Goal: Information Seeking & Learning: Learn about a topic

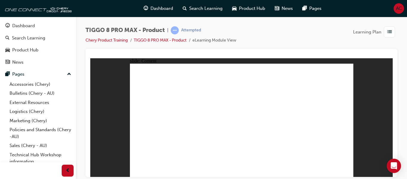
scroll to position [13, 0]
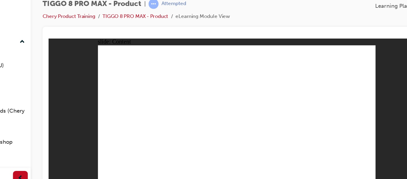
scroll to position [0, 0]
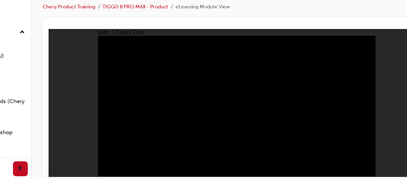
radio input "true"
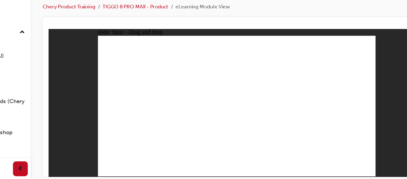
drag, startPoint x: 281, startPoint y: 46, endPoint x: 284, endPoint y: 48, distance: 3.8
drag, startPoint x: 264, startPoint y: 66, endPoint x: 294, endPoint y: 94, distance: 40.9
drag, startPoint x: 238, startPoint y: 49, endPoint x: 159, endPoint y: 100, distance: 94.7
drag, startPoint x: 225, startPoint y: 69, endPoint x: 211, endPoint y: 95, distance: 29.1
drag, startPoint x: 201, startPoint y: 50, endPoint x: 249, endPoint y: 102, distance: 71.1
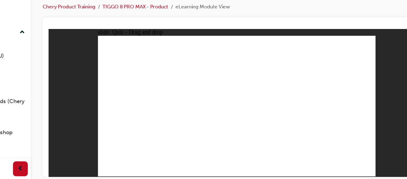
drag, startPoint x: 280, startPoint y: 47, endPoint x: 116, endPoint y: 98, distance: 171.9
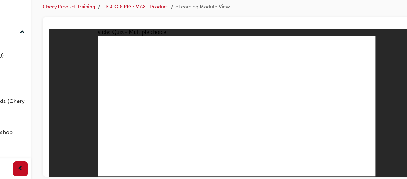
checkbox input "true"
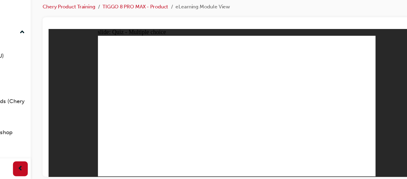
radio input "true"
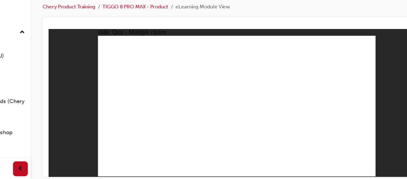
drag, startPoint x: 203, startPoint y: 55, endPoint x: 137, endPoint y: 112, distance: 87.5
drag, startPoint x: 198, startPoint y: 52, endPoint x: 211, endPoint y: 112, distance: 61.0
drag, startPoint x: 234, startPoint y: 51, endPoint x: 220, endPoint y: 110, distance: 61.0
drag, startPoint x: 247, startPoint y: 61, endPoint x: 225, endPoint y: 104, distance: 48.5
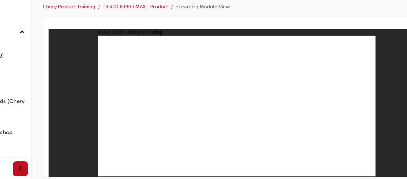
drag, startPoint x: 221, startPoint y: 104, endPoint x: 163, endPoint y: 103, distance: 58.5
drag, startPoint x: 276, startPoint y: 54, endPoint x: 150, endPoint y: 106, distance: 136.8
drag, startPoint x: 274, startPoint y: 52, endPoint x: 208, endPoint y: 116, distance: 91.3
drag, startPoint x: 243, startPoint y: 60, endPoint x: 240, endPoint y: 103, distance: 43.1
drag, startPoint x: 281, startPoint y: 45, endPoint x: 141, endPoint y: 101, distance: 150.8
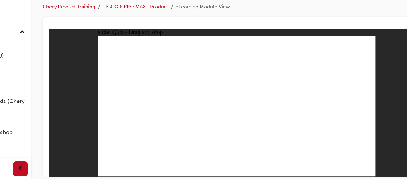
drag, startPoint x: 273, startPoint y: 43, endPoint x: 213, endPoint y: 115, distance: 93.8
drag, startPoint x: 237, startPoint y: 45, endPoint x: 242, endPoint y: 107, distance: 62.8
drag, startPoint x: 204, startPoint y: 43, endPoint x: 243, endPoint y: 114, distance: 80.6
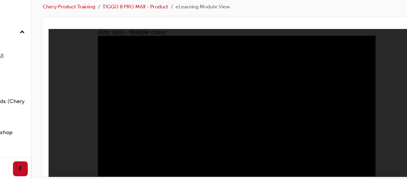
radio input "true"
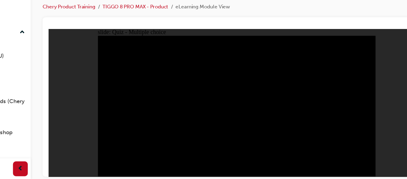
radio input "true"
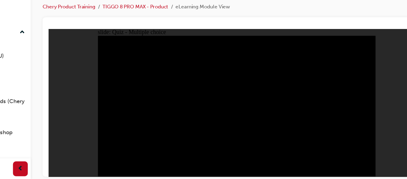
checkbox input "true"
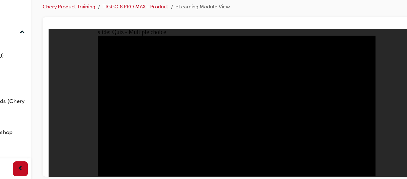
checkbox input "true"
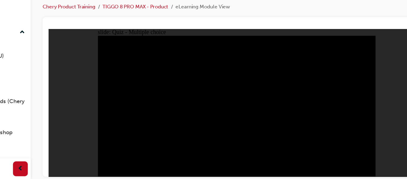
checkbox input "true"
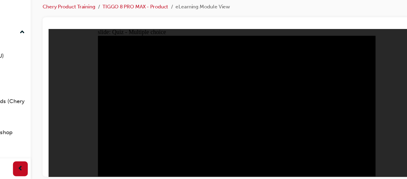
checkbox input "true"
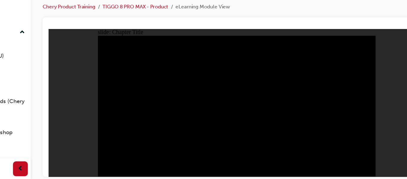
radio input "true"
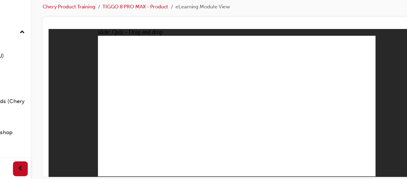
drag, startPoint x: 262, startPoint y: 68, endPoint x: 290, endPoint y: 98, distance: 41.0
drag, startPoint x: 285, startPoint y: 47, endPoint x: 116, endPoint y: 99, distance: 177.1
drag, startPoint x: 206, startPoint y: 70, endPoint x: 189, endPoint y: 97, distance: 32.2
drag, startPoint x: 199, startPoint y: 51, endPoint x: 245, endPoint y: 98, distance: 65.2
drag, startPoint x: 236, startPoint y: 49, endPoint x: 156, endPoint y: 99, distance: 95.1
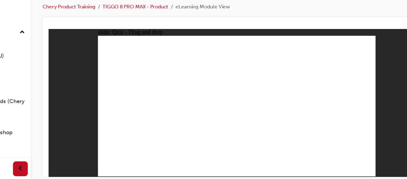
checkbox input "true"
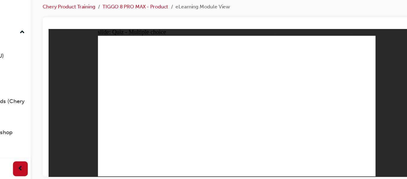
checkbox input "true"
radio input "true"
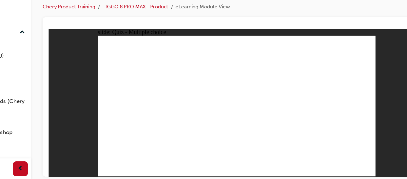
drag, startPoint x: 203, startPoint y: 45, endPoint x: 214, endPoint y: 101, distance: 57.5
drag, startPoint x: 212, startPoint y: 56, endPoint x: 225, endPoint y: 114, distance: 59.7
drag, startPoint x: 245, startPoint y: 47, endPoint x: 231, endPoint y: 107, distance: 61.6
drag, startPoint x: 245, startPoint y: 60, endPoint x: 230, endPoint y: 105, distance: 48.0
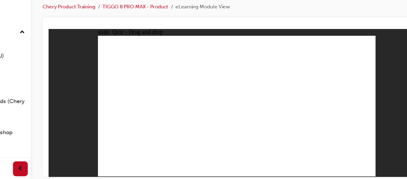
drag, startPoint x: 236, startPoint y: 50, endPoint x: 214, endPoint y: 118, distance: 71.7
drag, startPoint x: 289, startPoint y: 44, endPoint x: 253, endPoint y: 116, distance: 80.4
drag, startPoint x: 274, startPoint y: 52, endPoint x: 218, endPoint y: 106, distance: 76.8
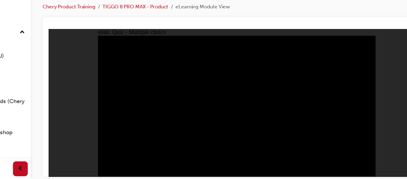
radio input "true"
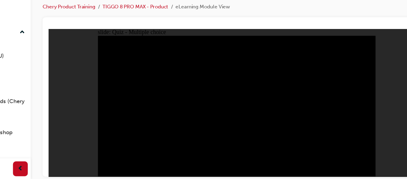
radio input "true"
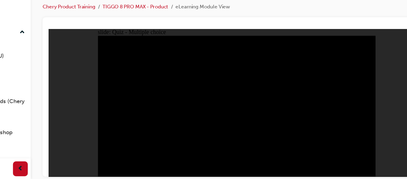
checkbox input "true"
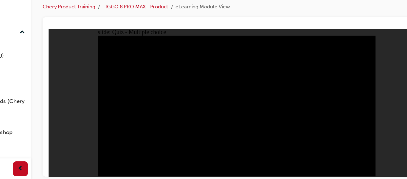
checkbox input "true"
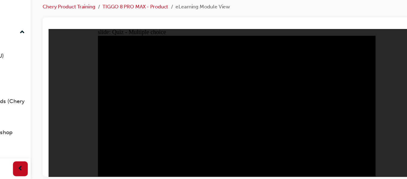
checkbox input "true"
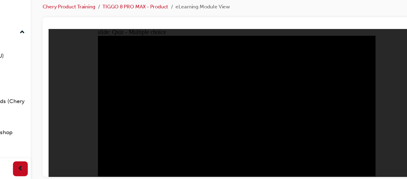
checkbox input "true"
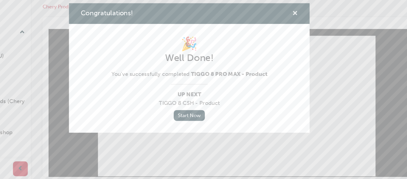
click at [288, 43] on span "cross-icon" at bounding box center [289, 45] width 4 height 5
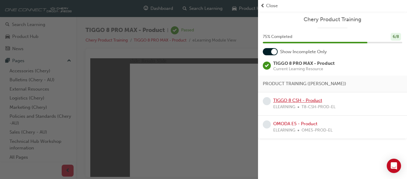
click at [297, 98] on link "TIGGO 8 CSH - Product" at bounding box center [297, 100] width 49 height 5
